Goal: Task Accomplishment & Management: Use online tool/utility

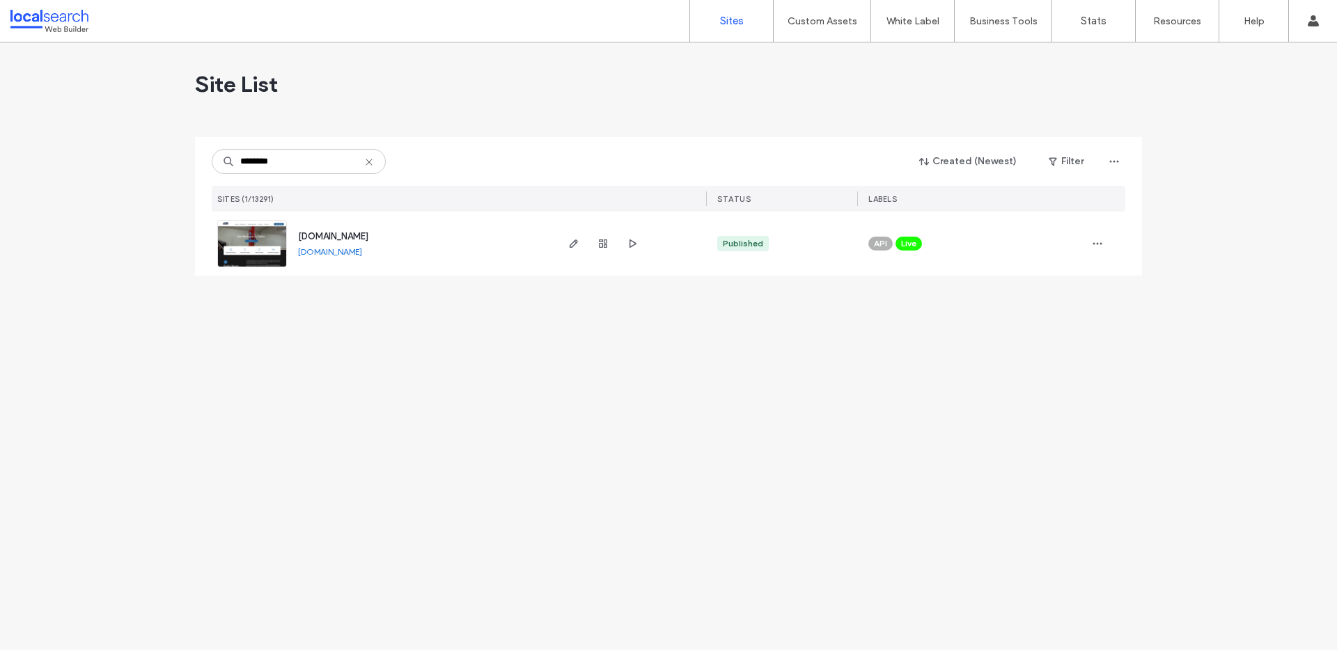
type input "********"
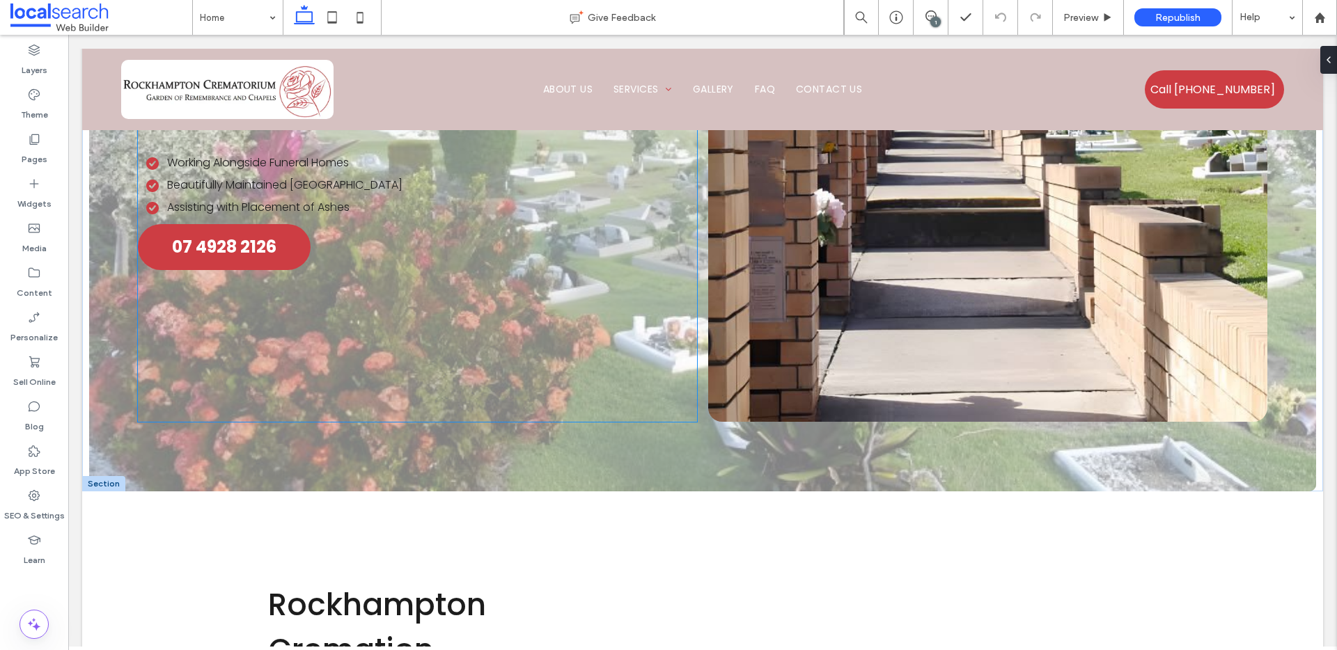
scroll to position [783, 0]
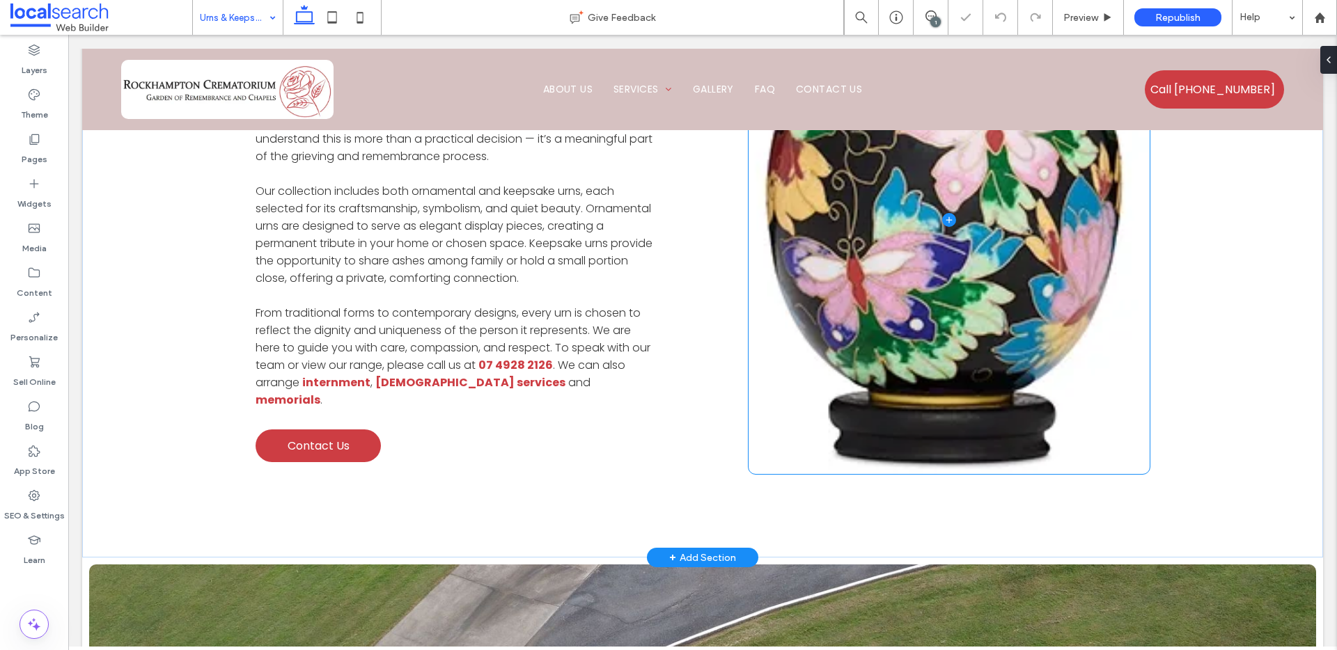
scroll to position [636, 0]
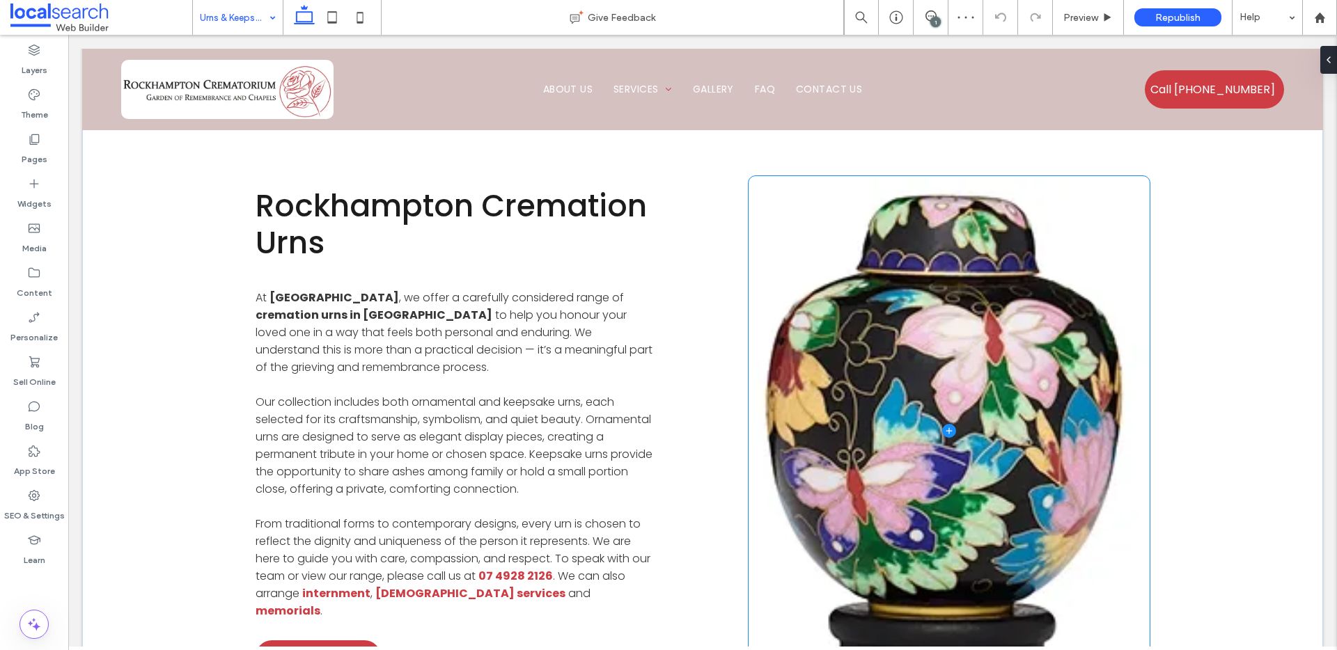
click at [931, 359] on span at bounding box center [949, 430] width 401 height 509
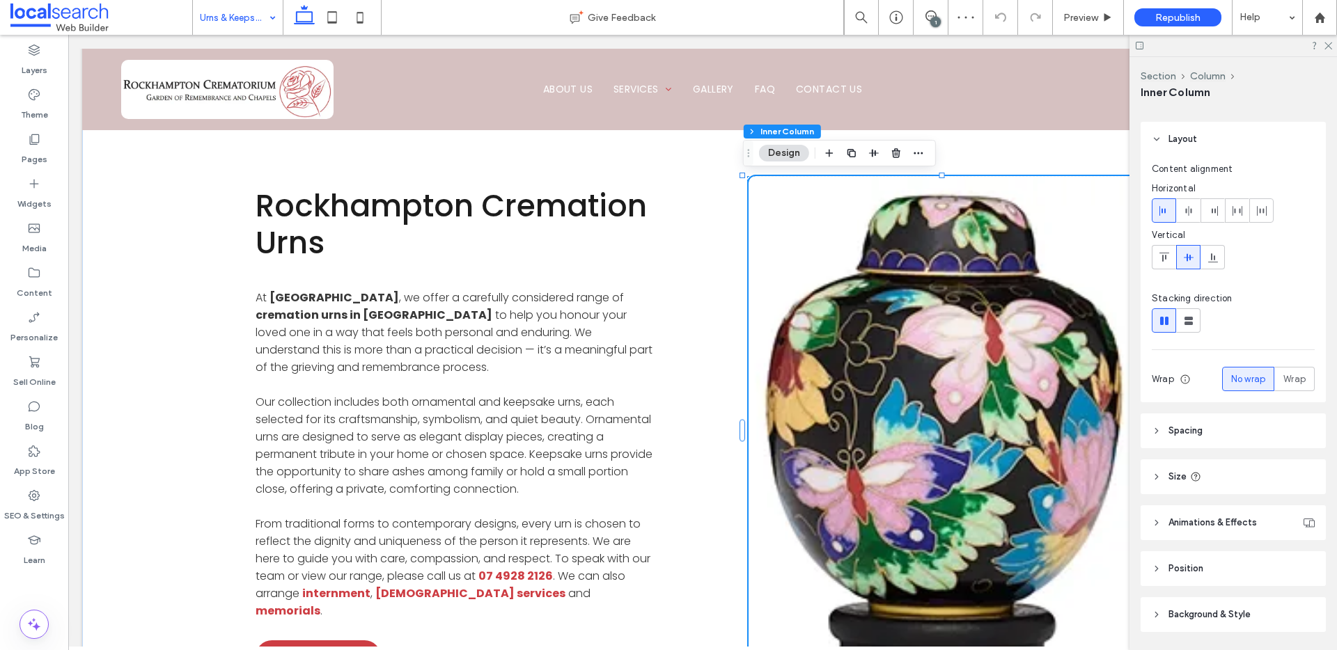
scroll to position [79, 0]
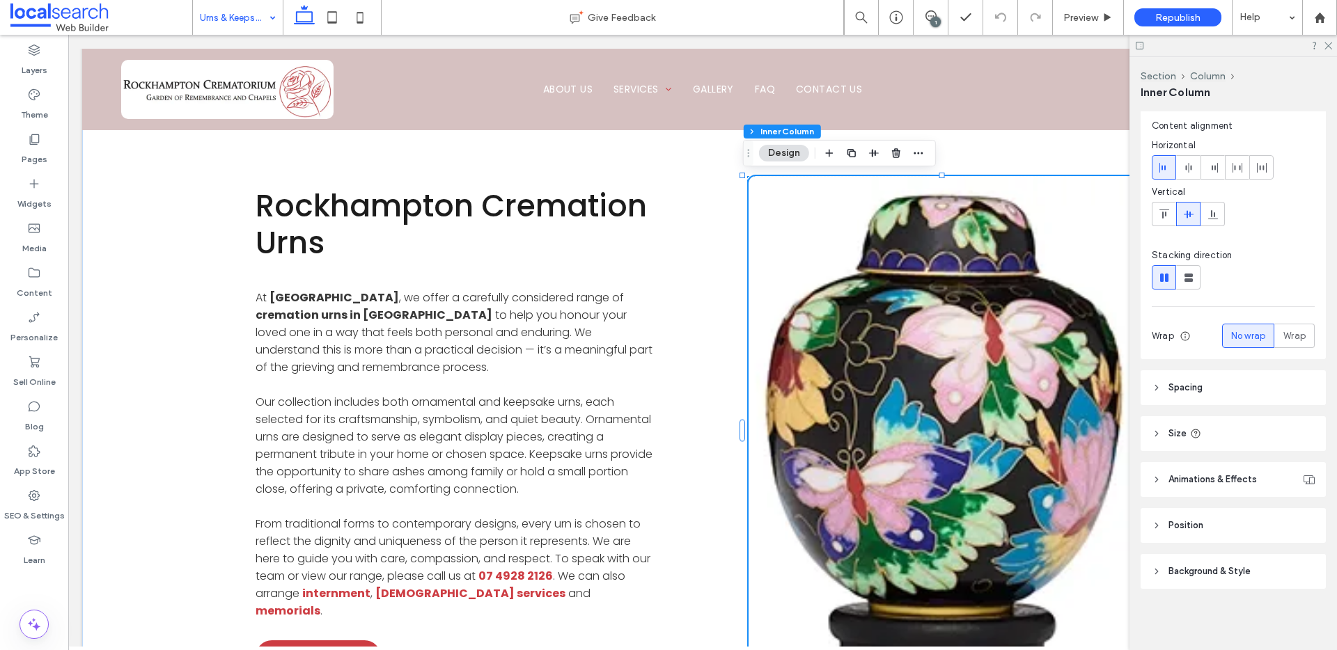
click at [1189, 584] on header "Background & Style" at bounding box center [1233, 571] width 185 height 35
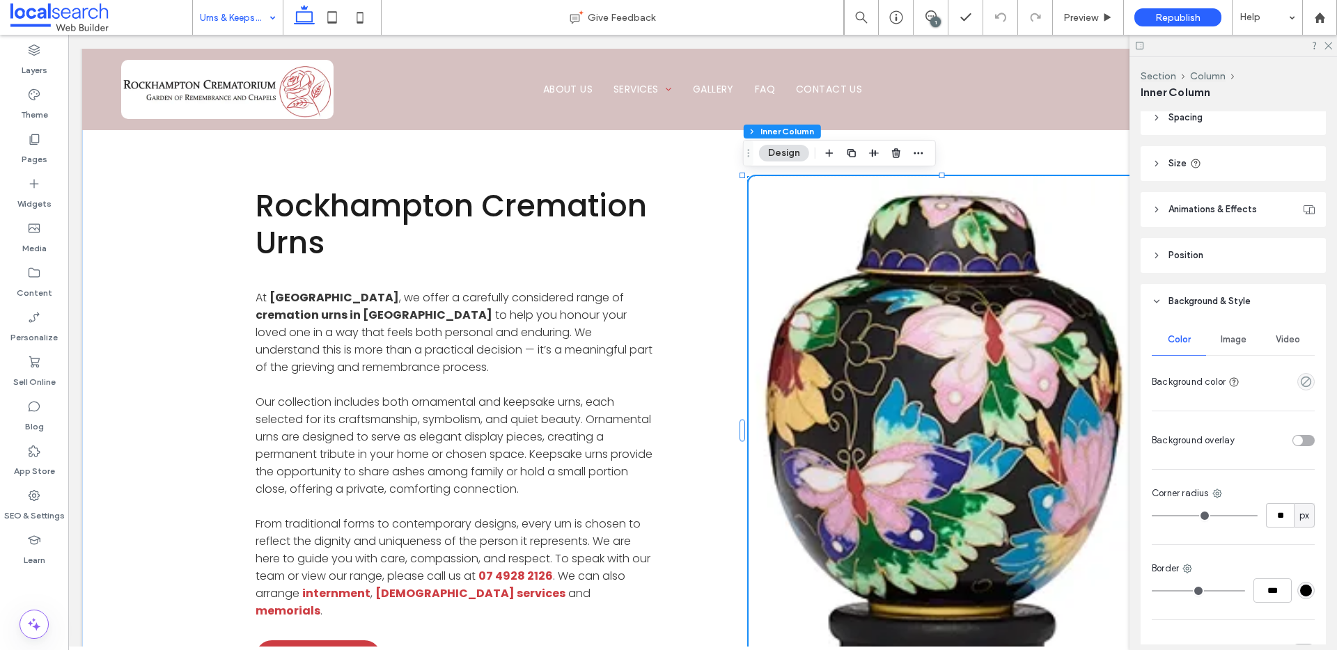
click at [787, 150] on button "Design" at bounding box center [784, 153] width 50 height 17
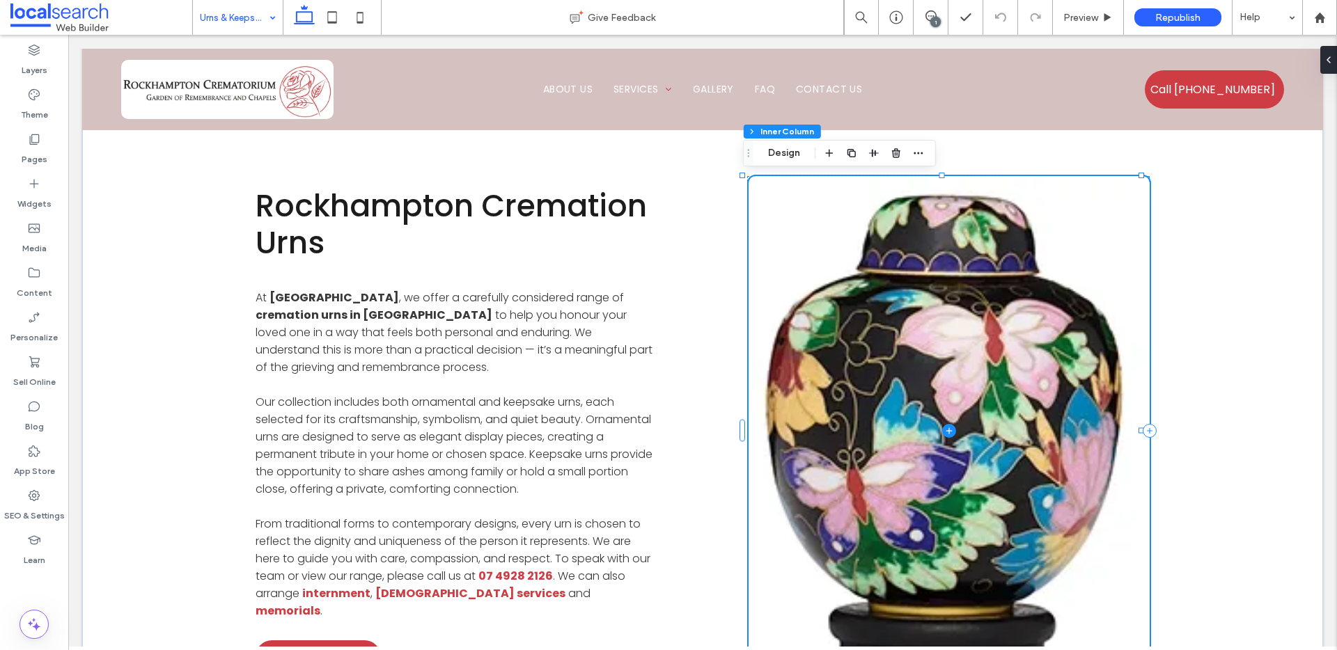
click at [908, 304] on span at bounding box center [949, 430] width 401 height 509
click at [790, 152] on button "Design" at bounding box center [784, 153] width 50 height 17
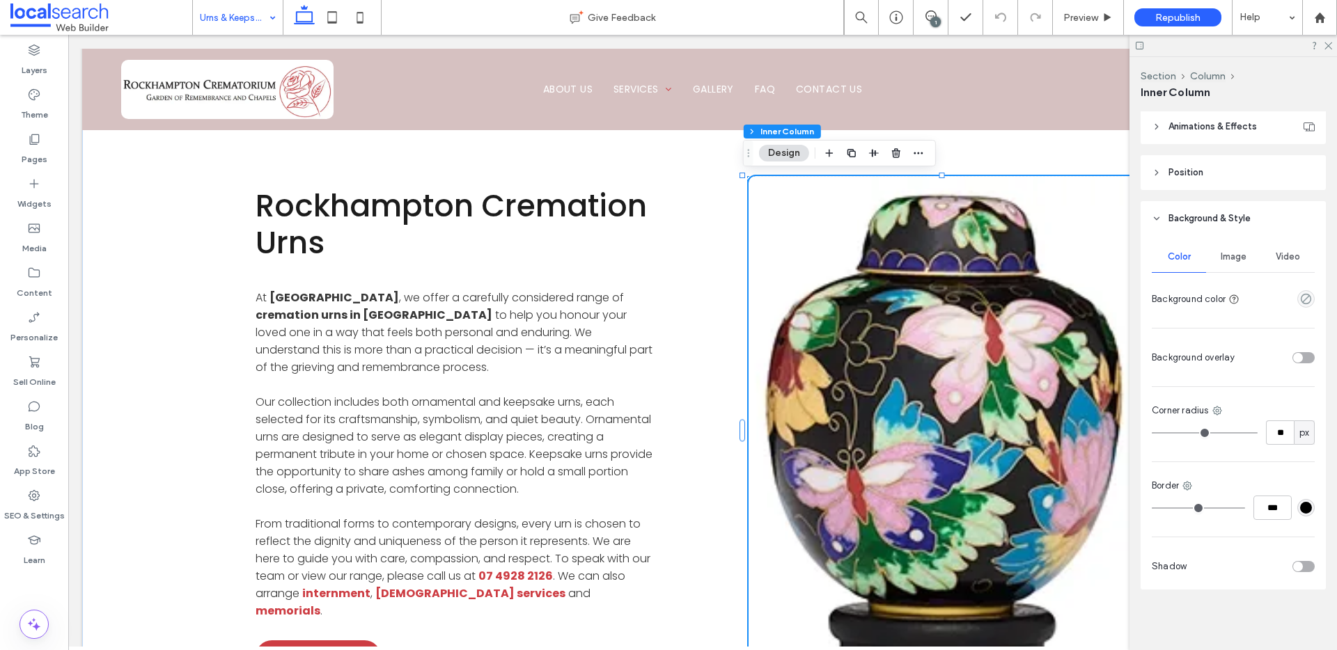
scroll to position [432, 0]
click at [1232, 260] on span "Image" at bounding box center [1234, 256] width 26 height 11
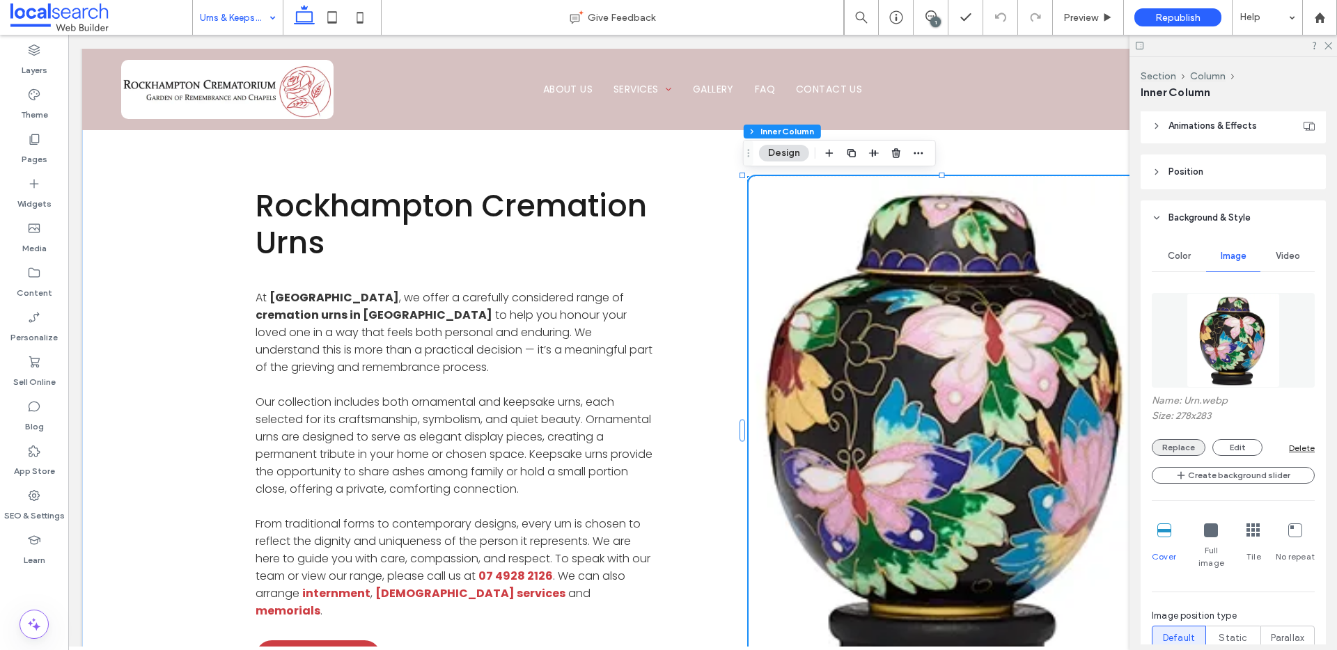
click at [1182, 450] on button "Replace" at bounding box center [1179, 447] width 54 height 17
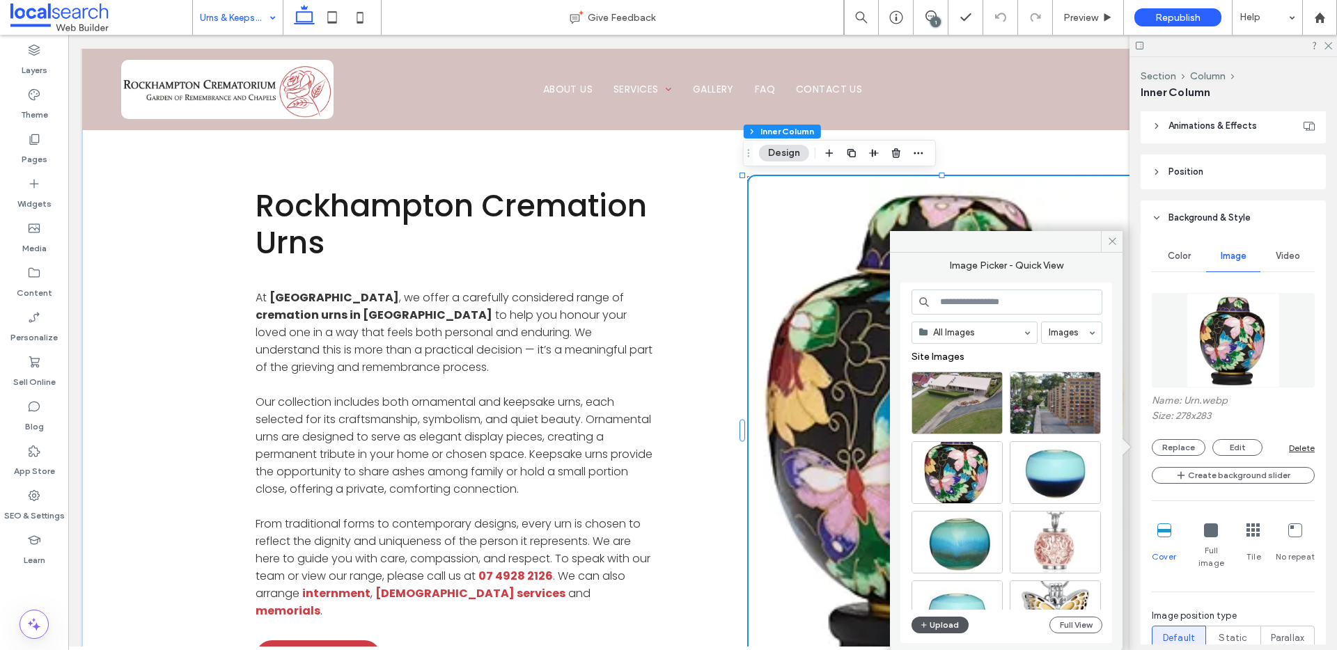
click at [941, 625] on button "Upload" at bounding box center [939, 625] width 57 height 17
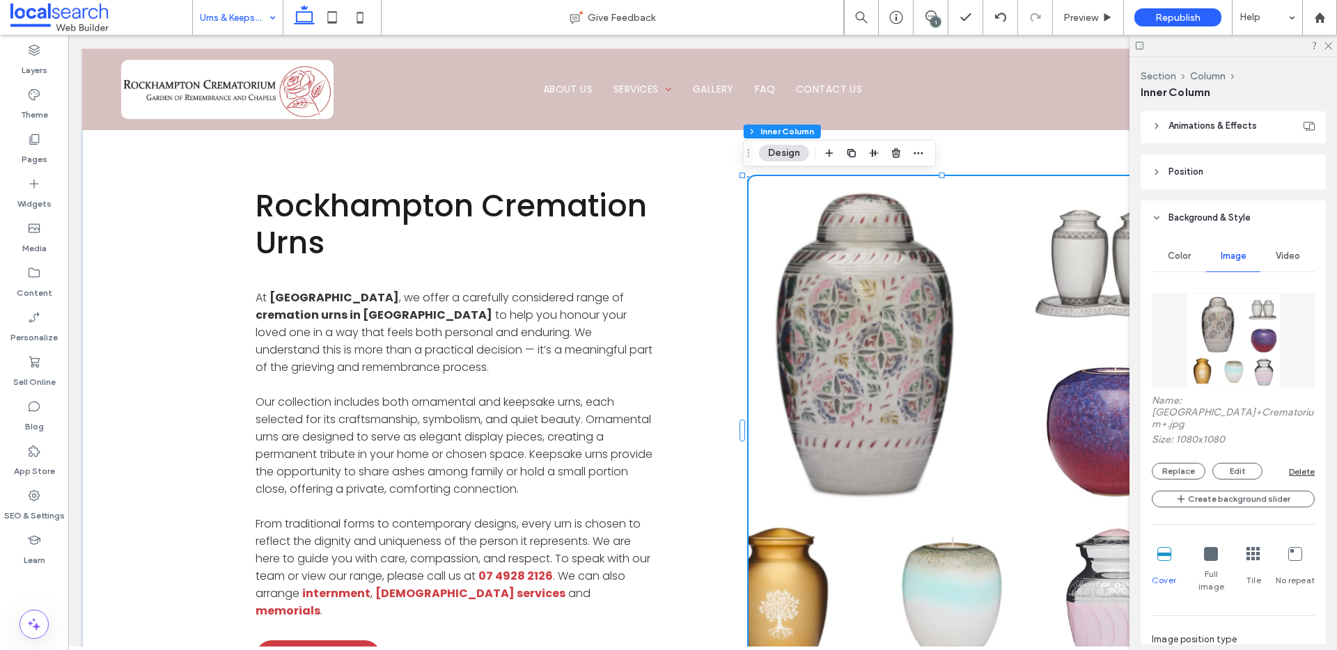
click at [1332, 47] on div at bounding box center [1233, 46] width 208 height 22
click at [1331, 42] on icon at bounding box center [1327, 44] width 9 height 9
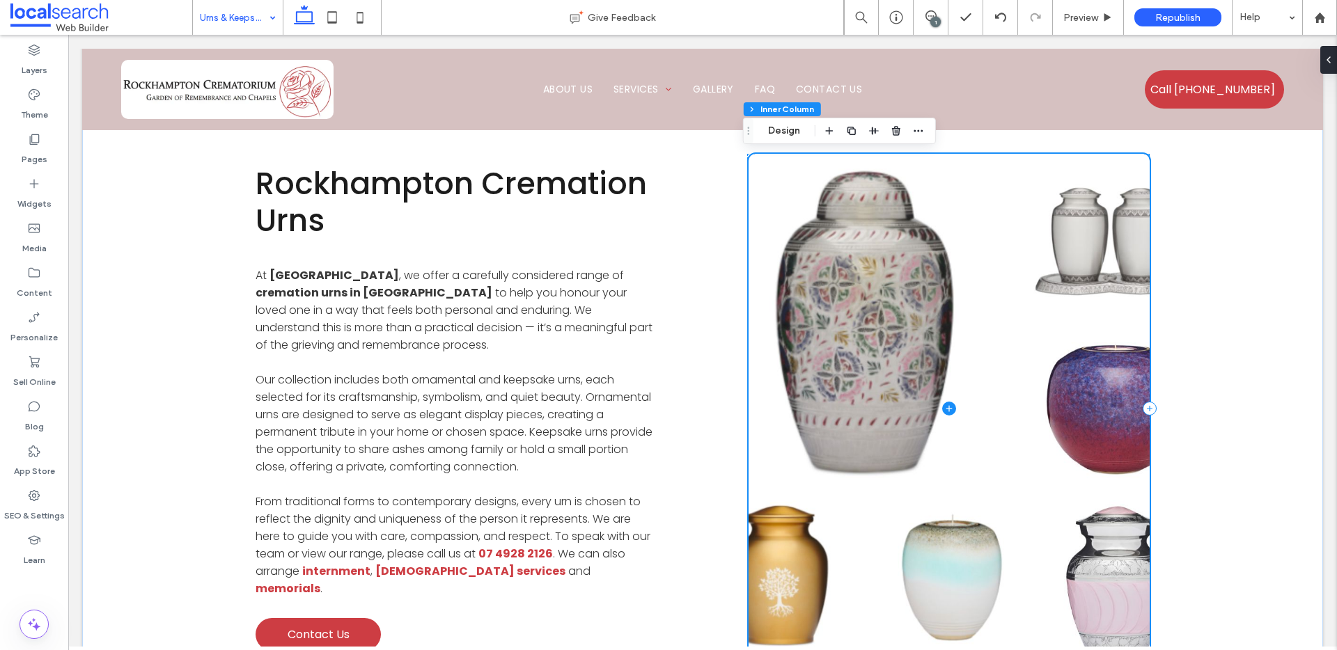
scroll to position [645, 0]
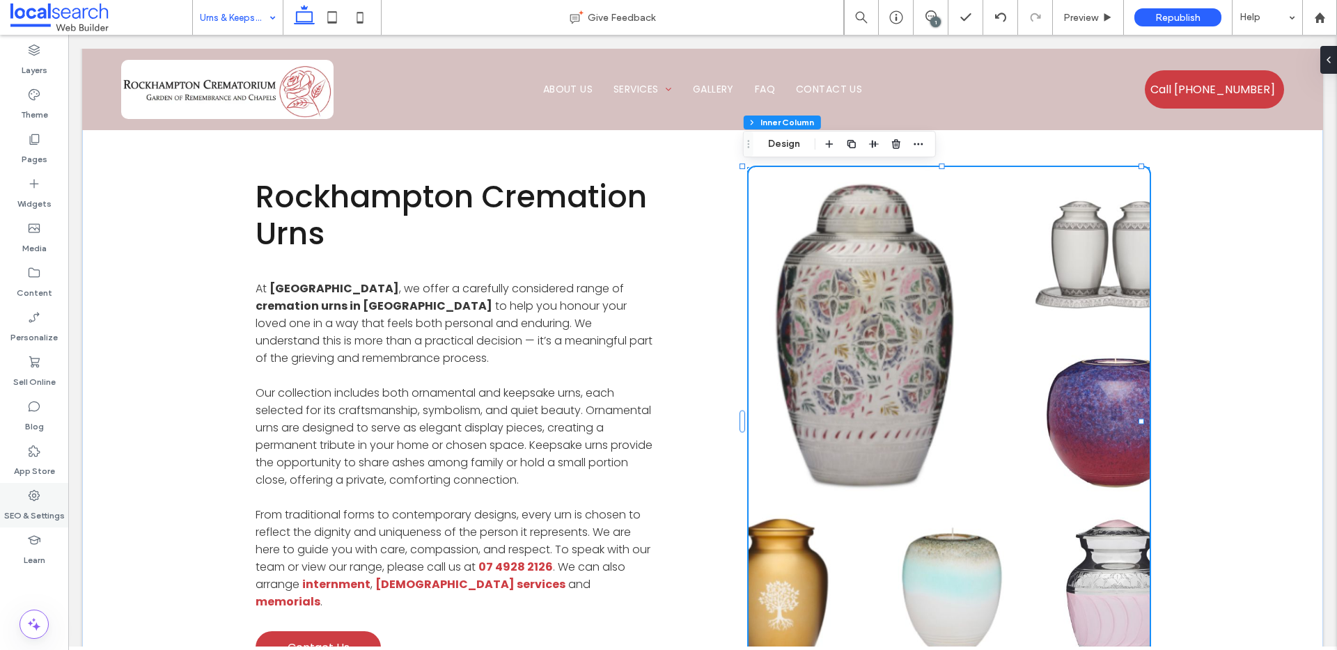
click at [33, 507] on label "SEO & Settings" at bounding box center [34, 512] width 61 height 19
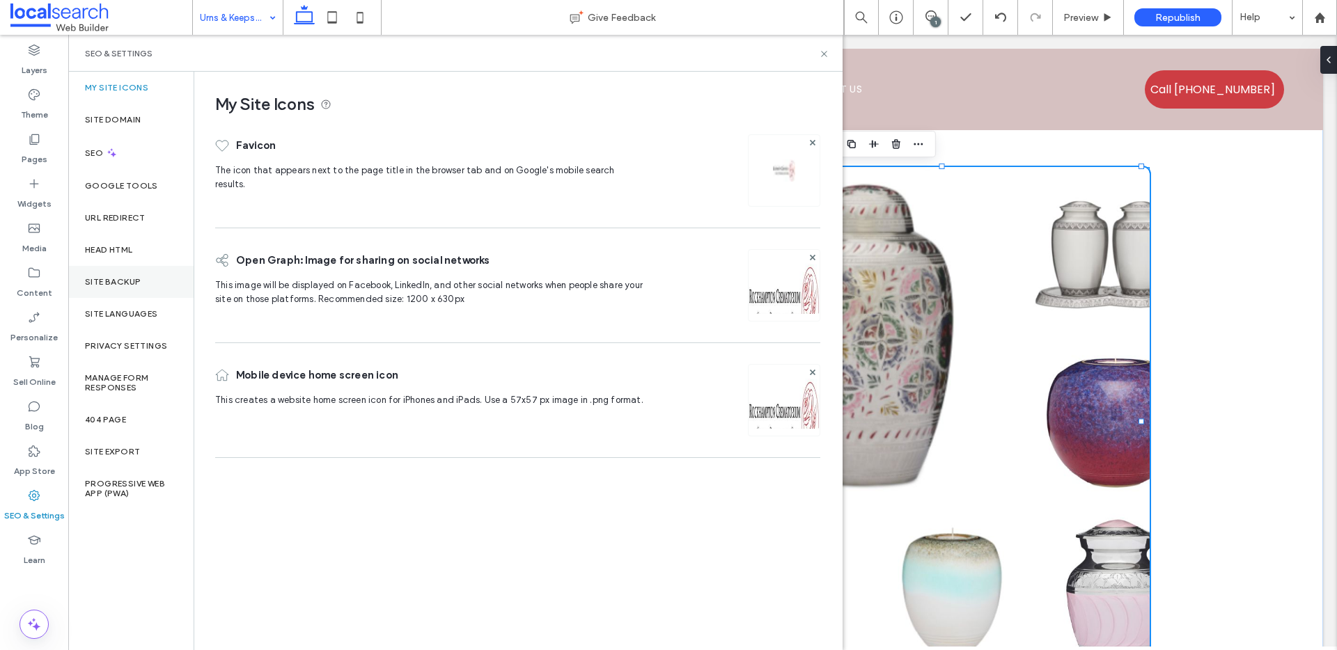
click at [122, 279] on label "Site Backup" at bounding box center [113, 282] width 56 height 10
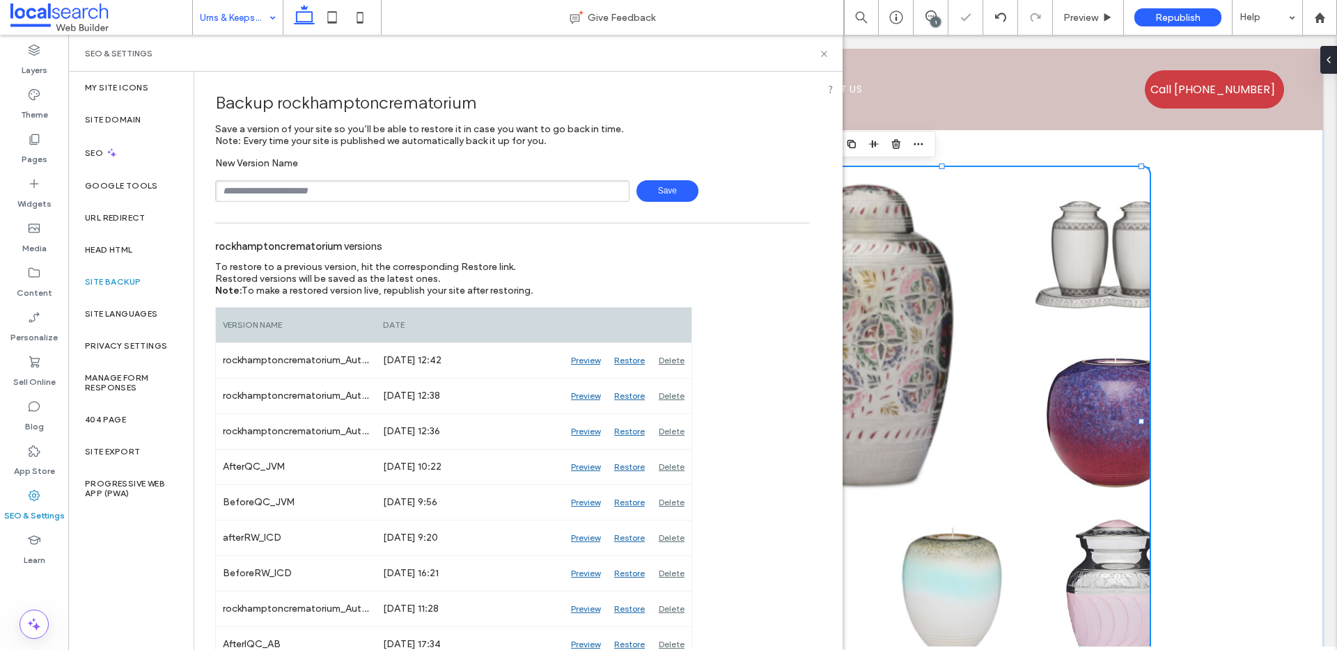
click at [329, 195] on input "text" at bounding box center [422, 191] width 414 height 22
type input "********"
click at [664, 191] on span "Save" at bounding box center [667, 191] width 62 height 22
click at [822, 50] on icon at bounding box center [824, 54] width 10 height 10
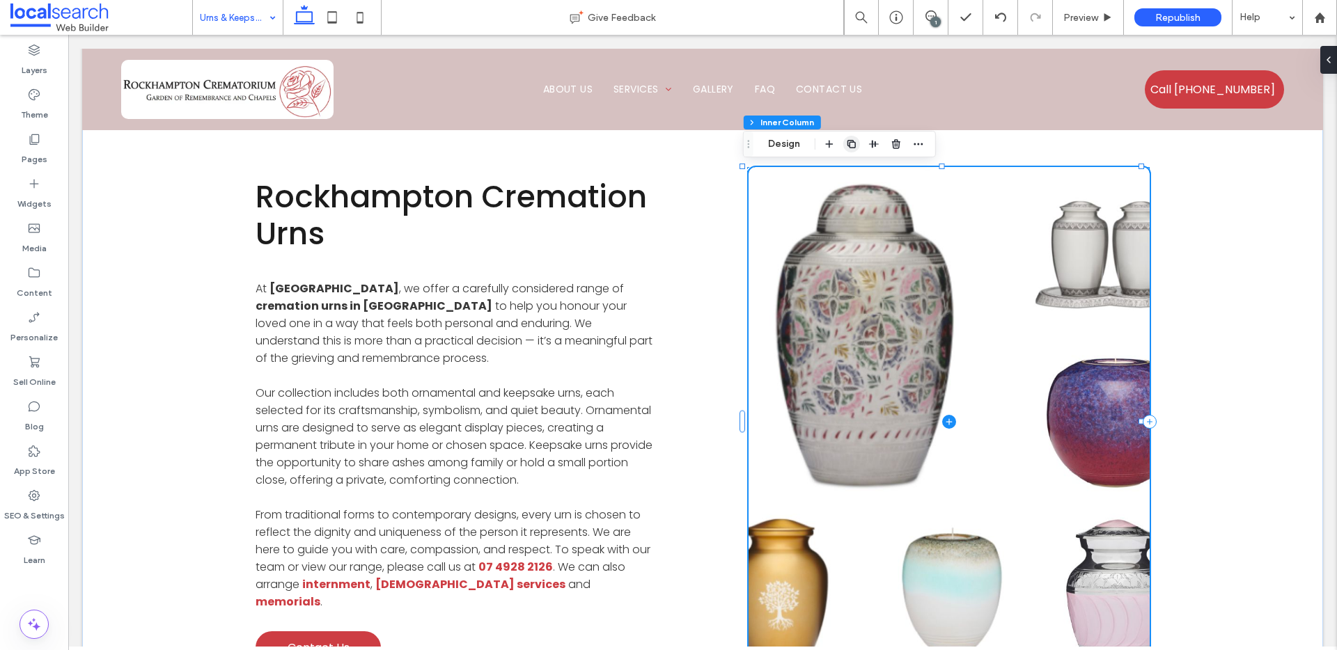
click at [848, 287] on span at bounding box center [949, 421] width 401 height 509
click at [796, 149] on button "Design" at bounding box center [784, 144] width 50 height 17
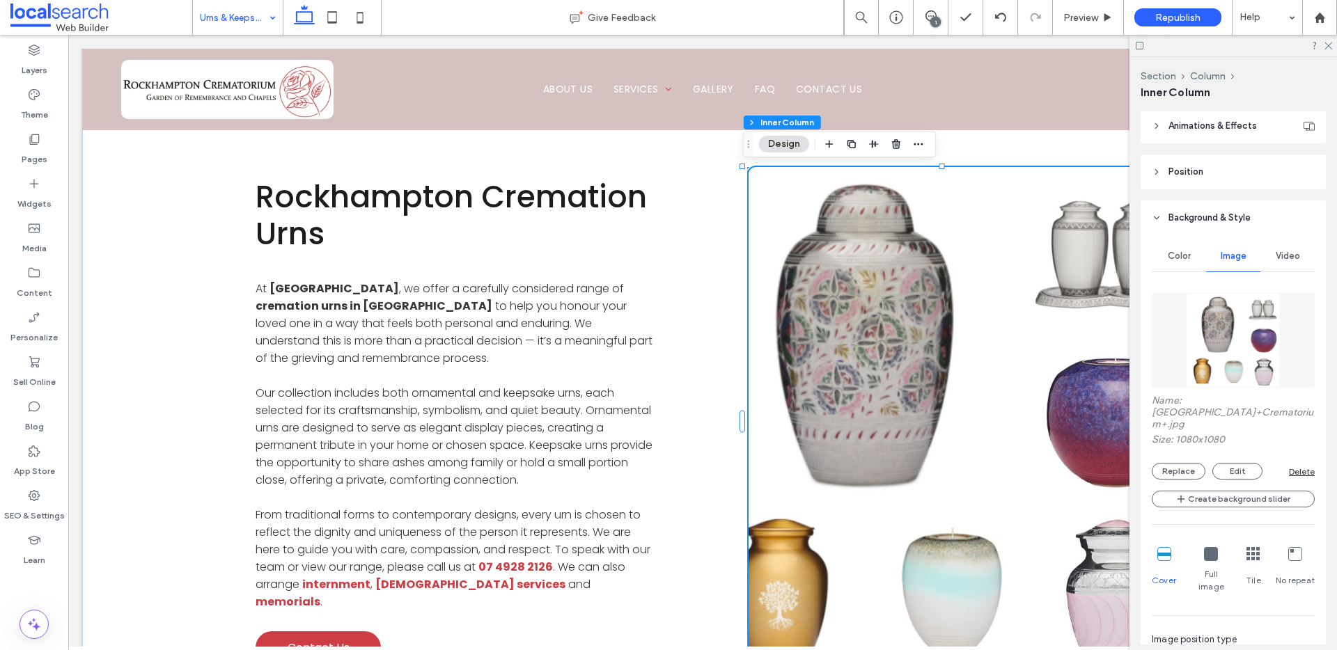
click at [1212, 547] on icon at bounding box center [1211, 554] width 14 height 14
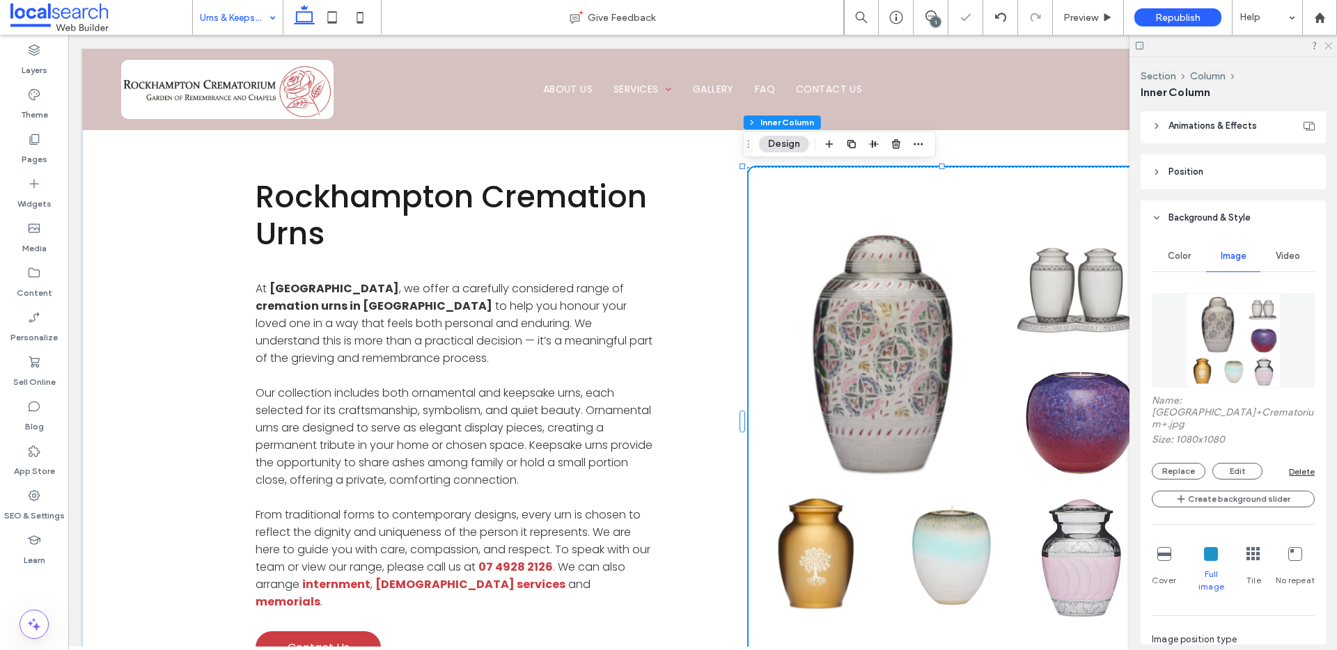
click at [1328, 44] on icon at bounding box center [1327, 44] width 9 height 9
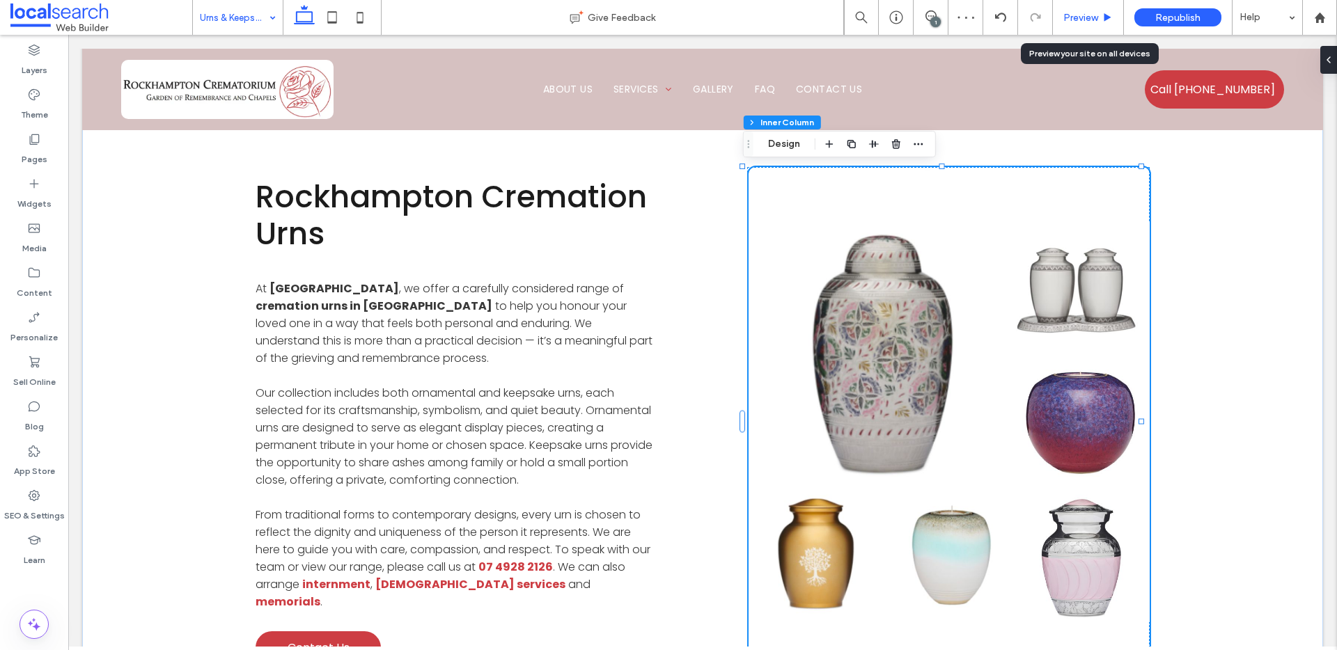
click at [1084, 12] on span "Preview" at bounding box center [1080, 18] width 35 height 12
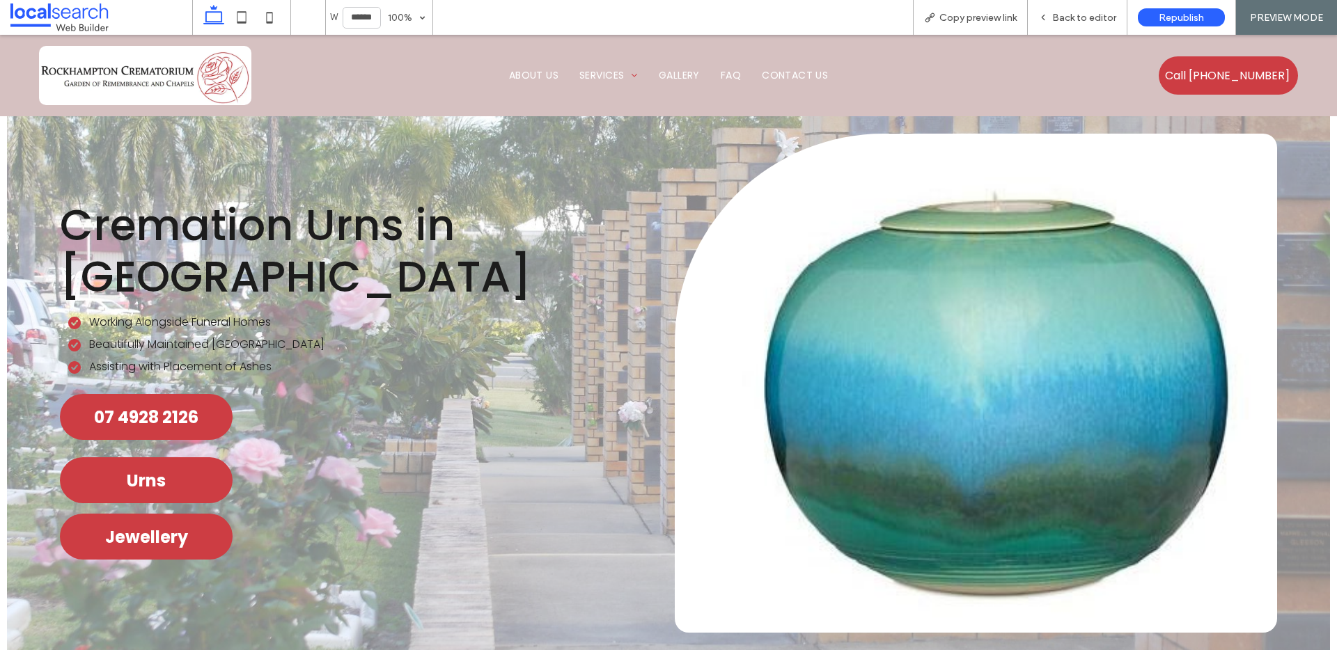
scroll to position [16, 0]
